Goal: Information Seeking & Learning: Learn about a topic

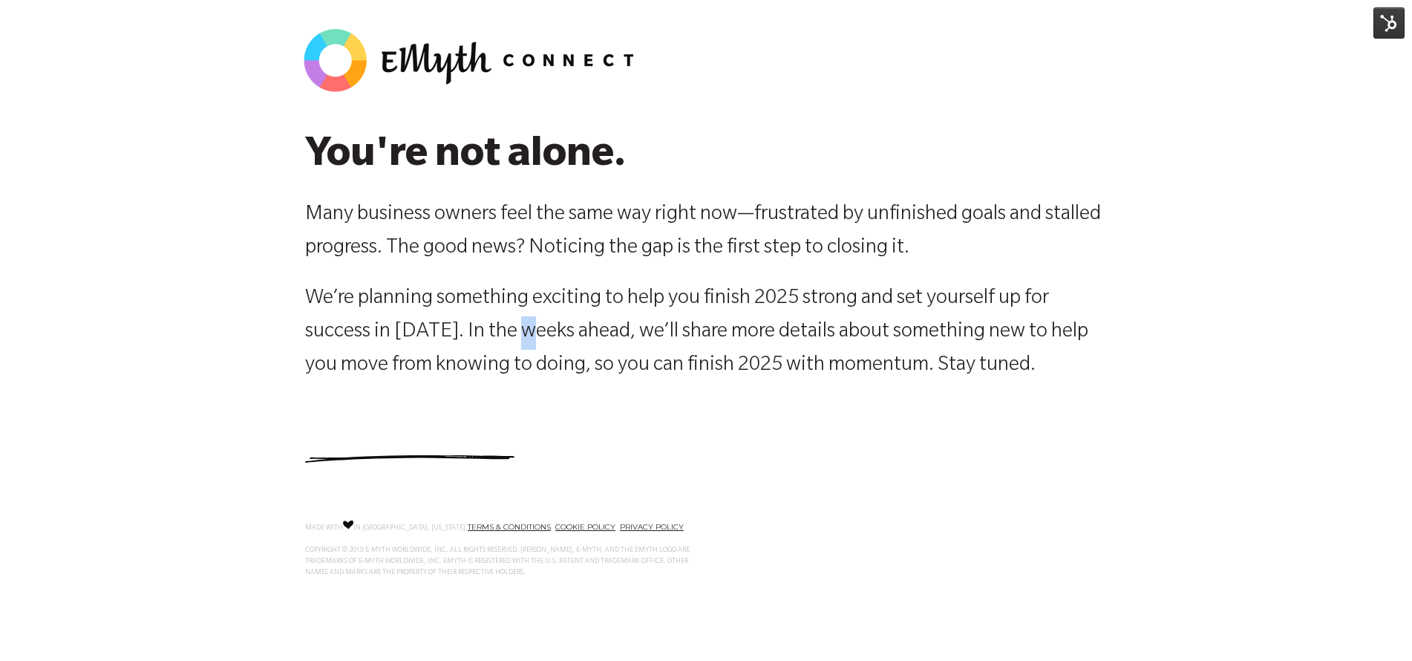
drag, startPoint x: 534, startPoint y: 319, endPoint x: 467, endPoint y: 284, distance: 75.4
click at [533, 319] on p "We’re planning something exciting to help you finish 2025 strong and set yourse…" at bounding box center [706, 333] width 802 height 100
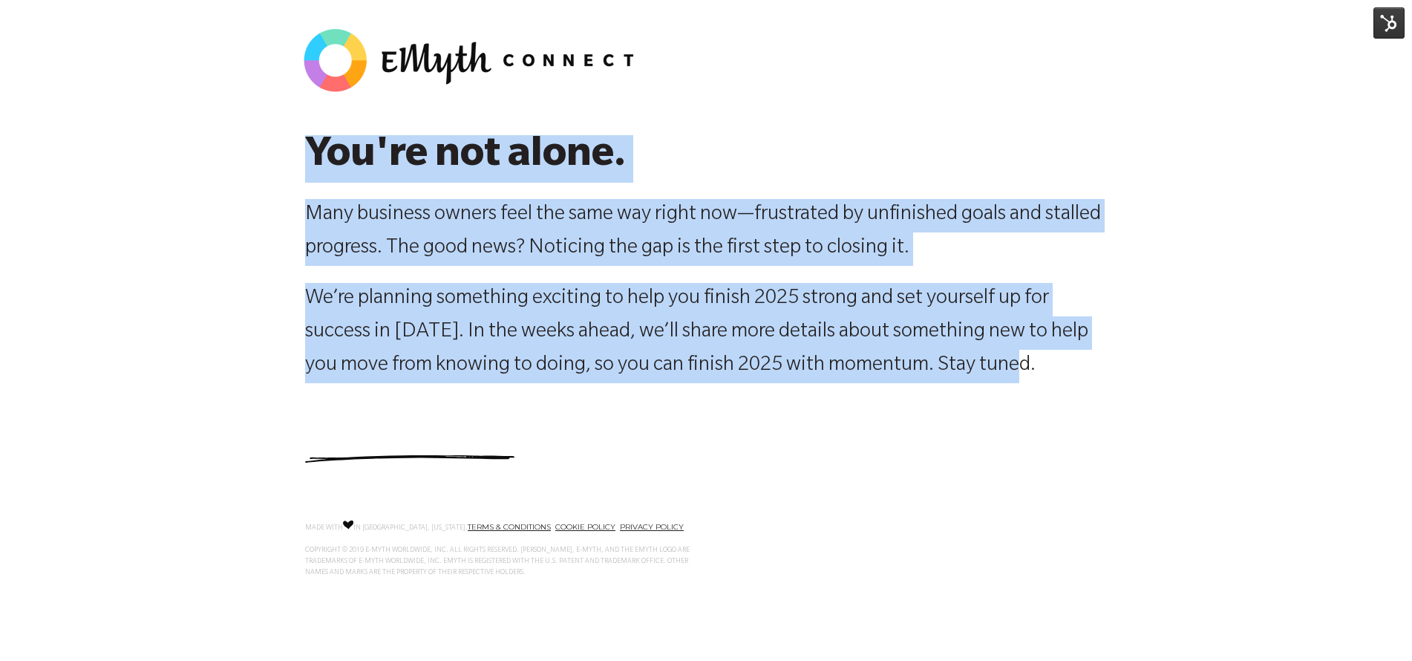
drag, startPoint x: 304, startPoint y: 152, endPoint x: 989, endPoint y: 330, distance: 707.1
click at [1029, 361] on span "You're not alone. Many business owners feel the same way right now—frustrated b…" at bounding box center [706, 258] width 802 height 247
click at [330, 310] on span "We’re planning something exciting to help you finish 2025 strong and set yourse…" at bounding box center [696, 332] width 783 height 89
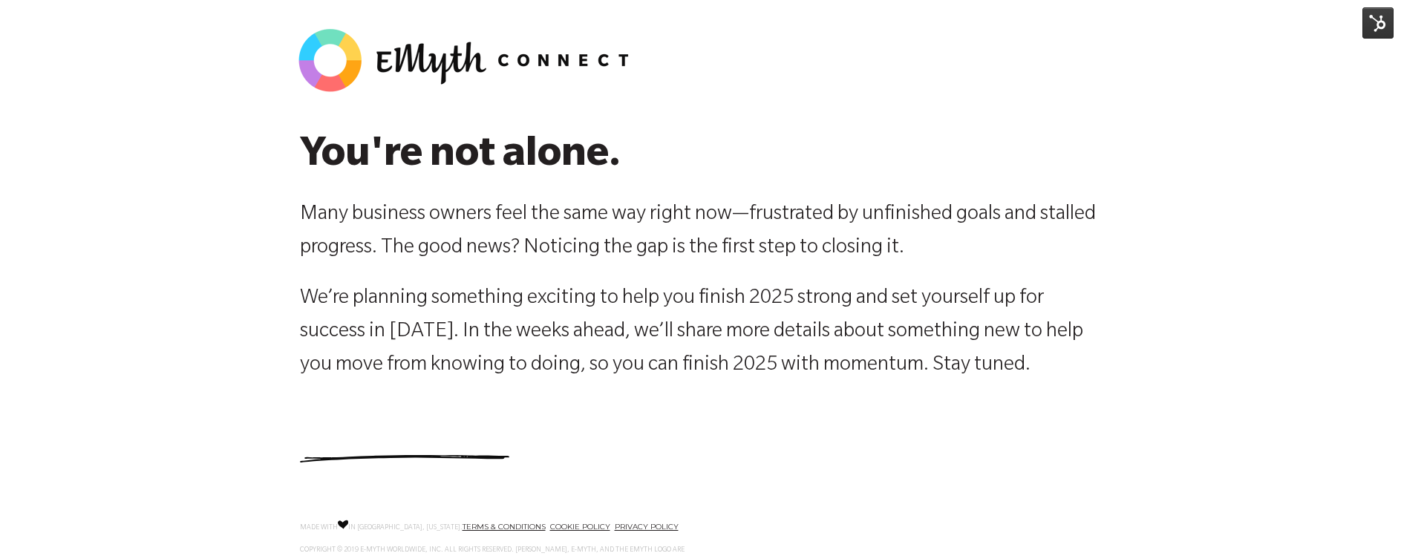
click at [411, 254] on p "Many business owners feel the same way right now—frustrated by unfinished goals…" at bounding box center [701, 232] width 802 height 67
